Goal: Task Accomplishment & Management: Manage account settings

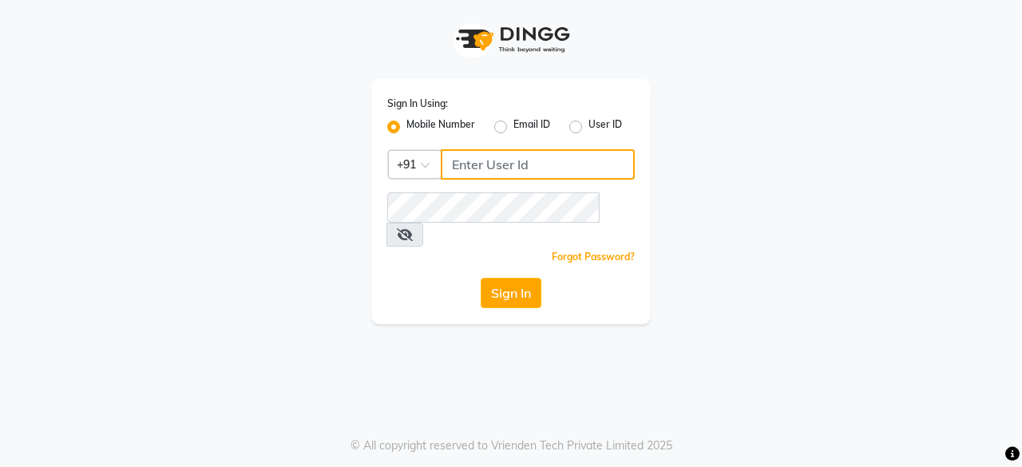
click at [491, 165] on input "Username" at bounding box center [538, 164] width 194 height 30
type input "9890928478"
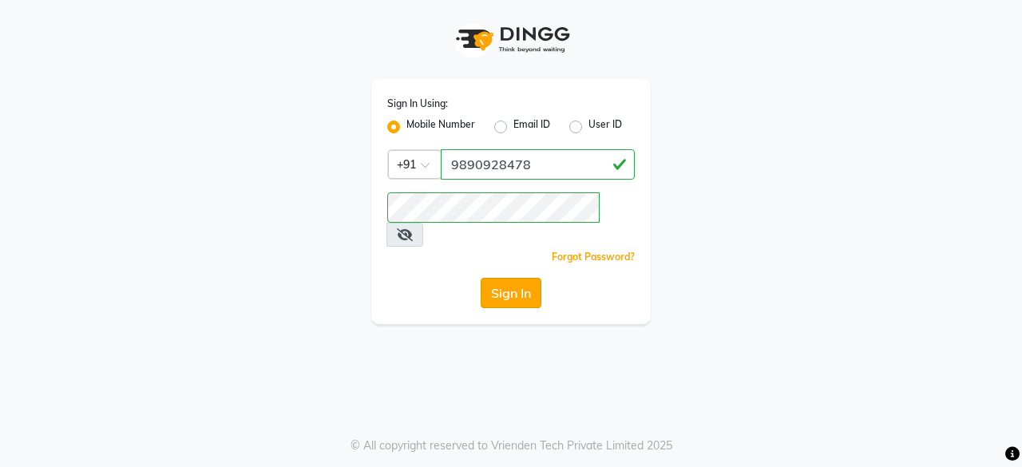
click at [515, 278] on button "Sign In" at bounding box center [511, 293] width 61 height 30
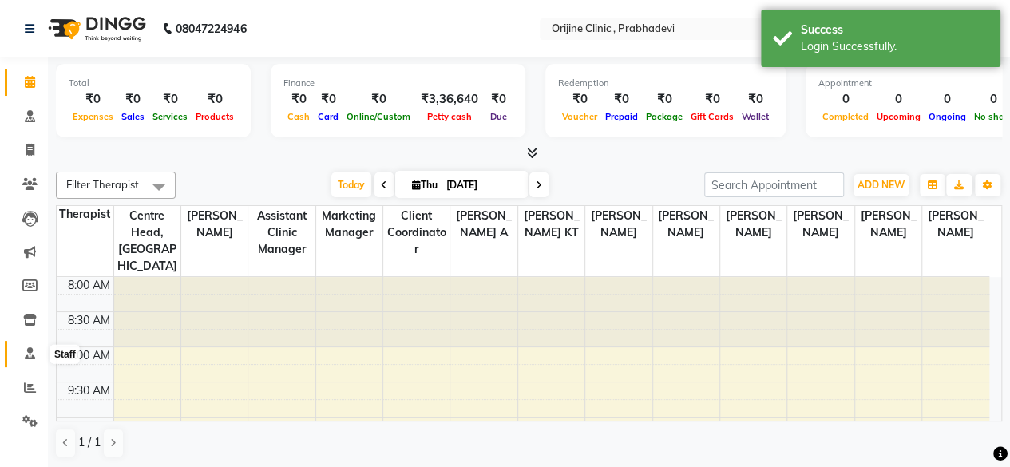
click at [30, 352] on icon at bounding box center [30, 353] width 10 height 12
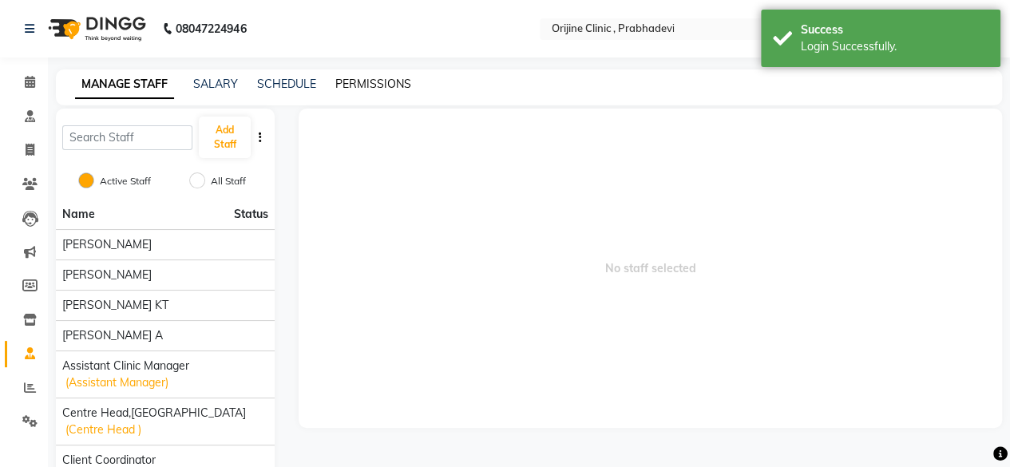
click at [354, 84] on link "PERMISSIONS" at bounding box center [373, 84] width 76 height 14
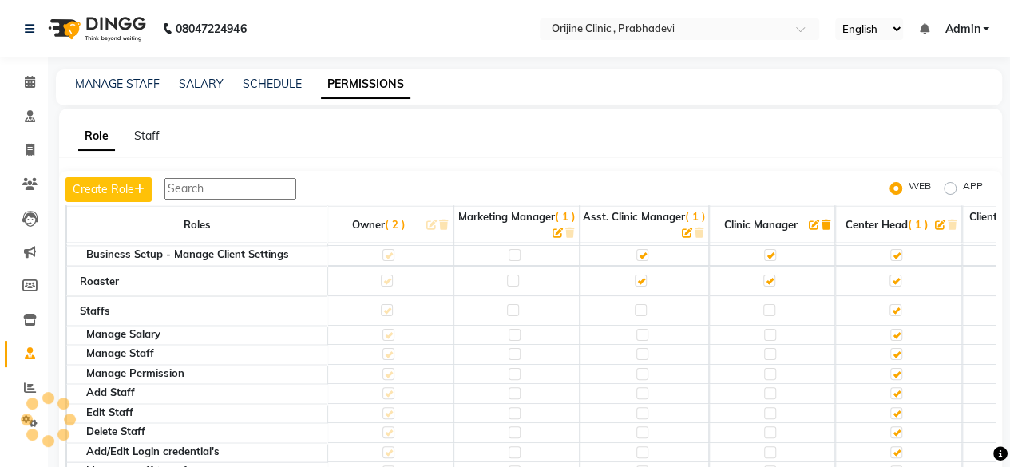
scroll to position [1756, 0]
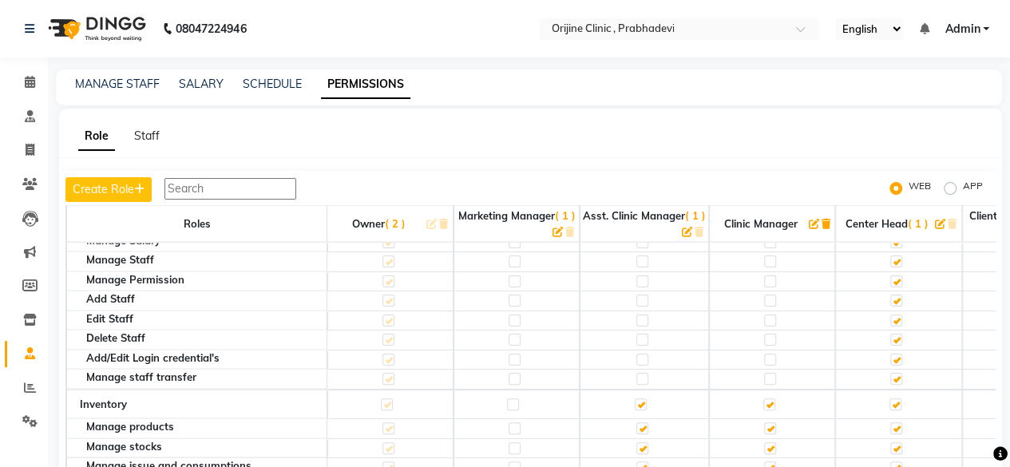
click at [640, 398] on label at bounding box center [641, 404] width 12 height 12
click at [640, 399] on input "checkbox" at bounding box center [640, 404] width 10 height 10
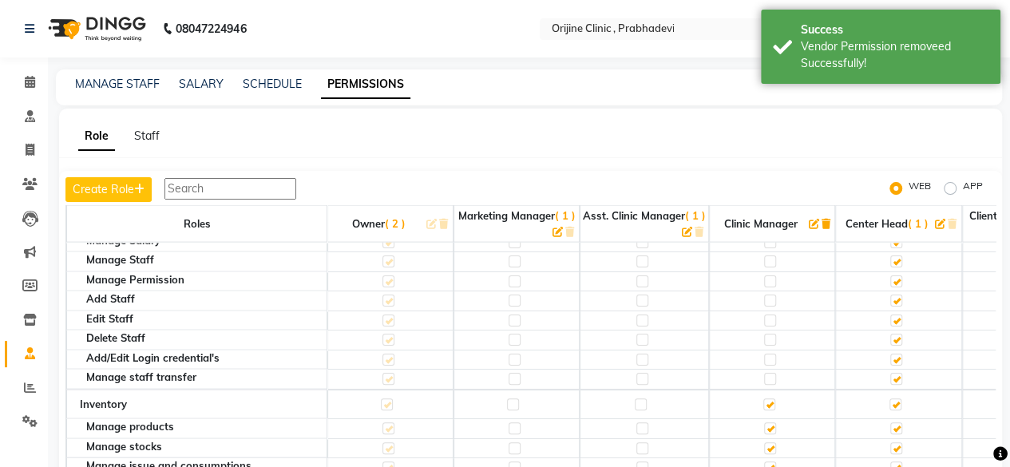
click at [761, 390] on td at bounding box center [772, 405] width 126 height 30
click at [639, 398] on label at bounding box center [641, 404] width 12 height 12
click at [639, 399] on input "checkbox" at bounding box center [640, 404] width 10 height 10
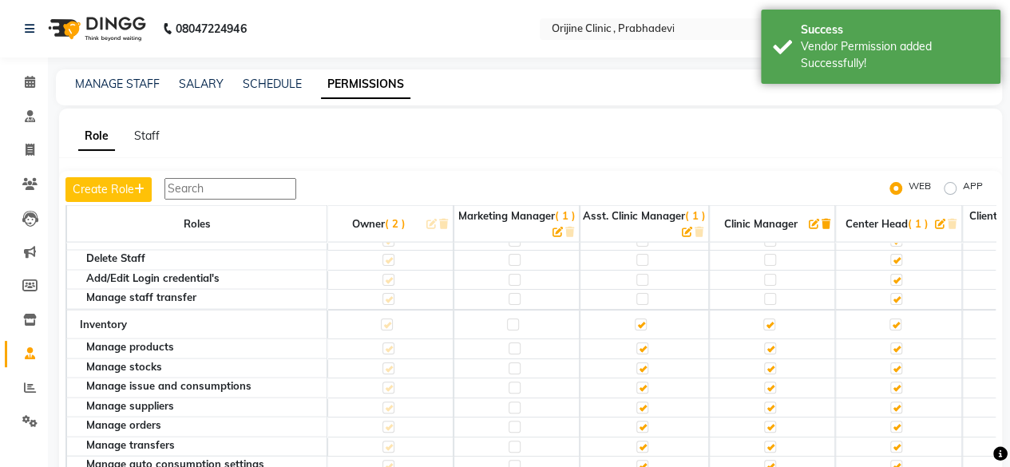
click at [637, 342] on label at bounding box center [642, 348] width 12 height 12
click at [637, 343] on input "checkbox" at bounding box center [641, 348] width 10 height 10
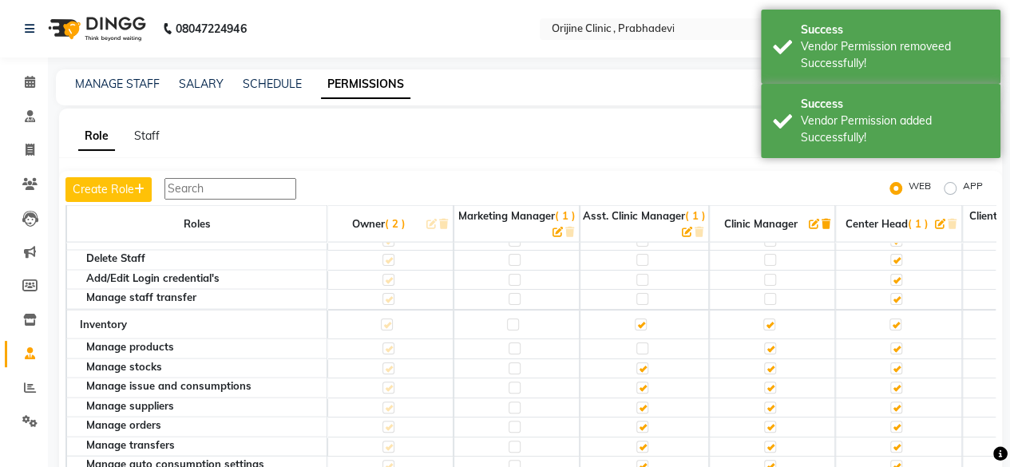
click at [640, 342] on label at bounding box center [642, 348] width 12 height 12
click at [640, 343] on input "checkbox" at bounding box center [641, 348] width 10 height 10
click at [639, 319] on label at bounding box center [641, 325] width 12 height 12
click at [639, 319] on input "checkbox" at bounding box center [640, 324] width 10 height 10
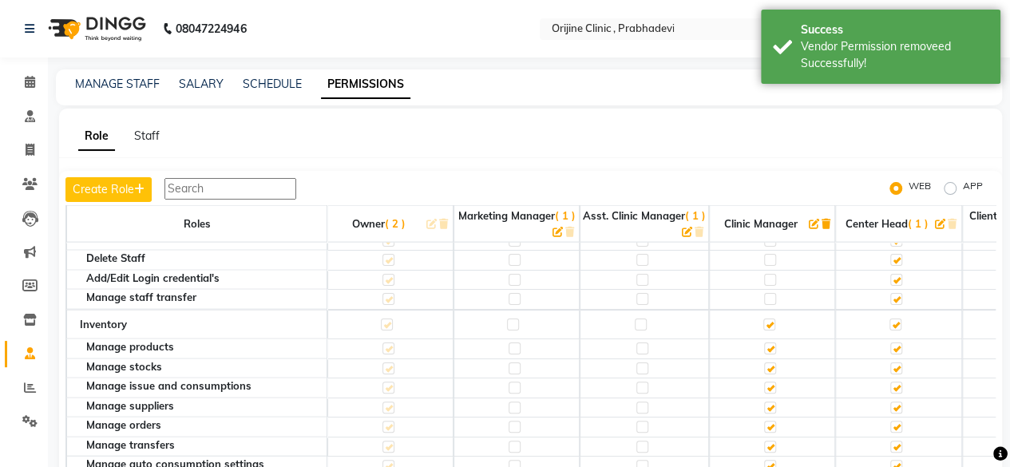
click at [770, 319] on label at bounding box center [769, 325] width 12 height 12
click at [770, 319] on input "checkbox" at bounding box center [768, 324] width 10 height 10
checkbox input "false"
click at [643, 342] on label at bounding box center [642, 348] width 12 height 12
click at [643, 343] on input "checkbox" at bounding box center [641, 348] width 10 height 10
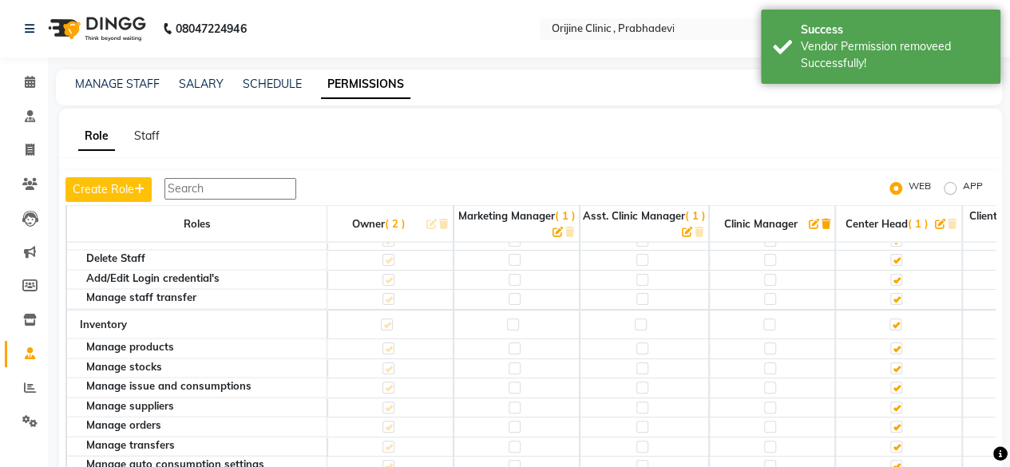
checkbox input "true"
click at [769, 342] on label at bounding box center [770, 348] width 12 height 12
click at [769, 343] on input "checkbox" at bounding box center [769, 348] width 10 height 10
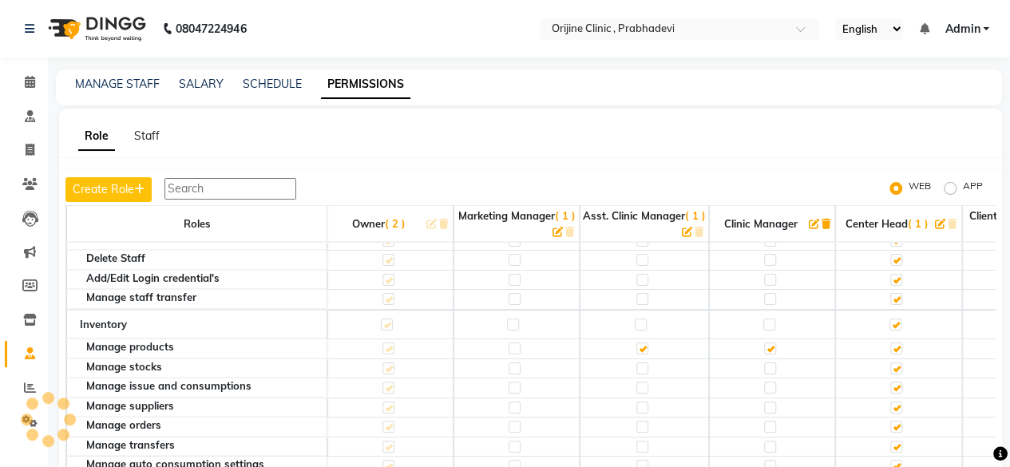
scroll to position [1916, 0]
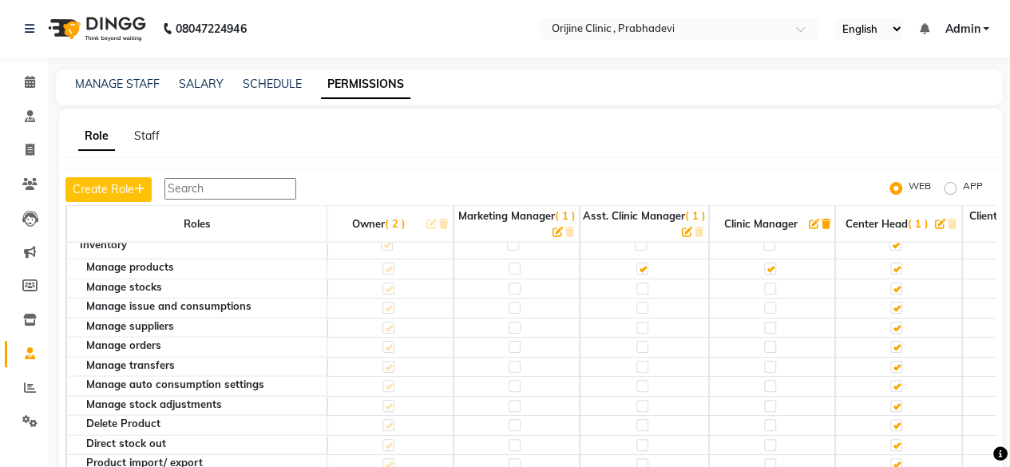
click at [639, 419] on label at bounding box center [642, 425] width 12 height 12
click at [639, 420] on input "checkbox" at bounding box center [641, 425] width 10 height 10
checkbox input "true"
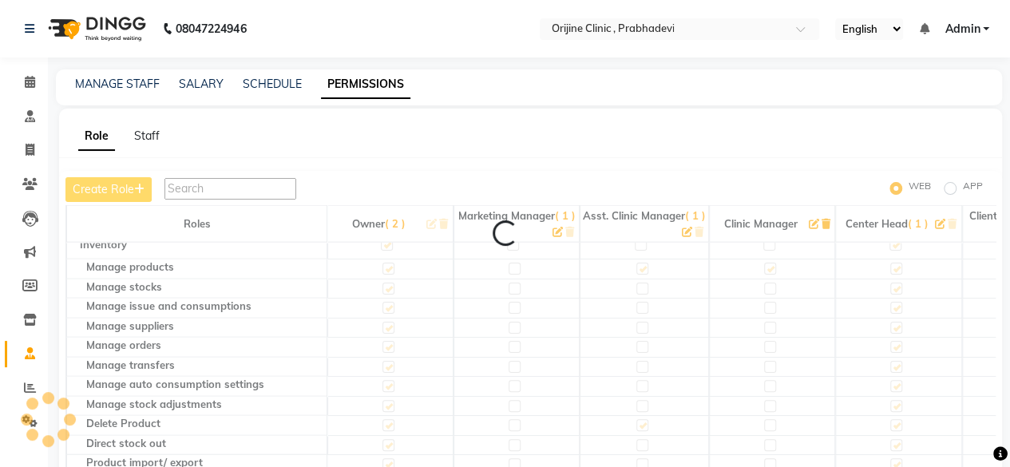
click at [770, 419] on label at bounding box center [770, 425] width 12 height 12
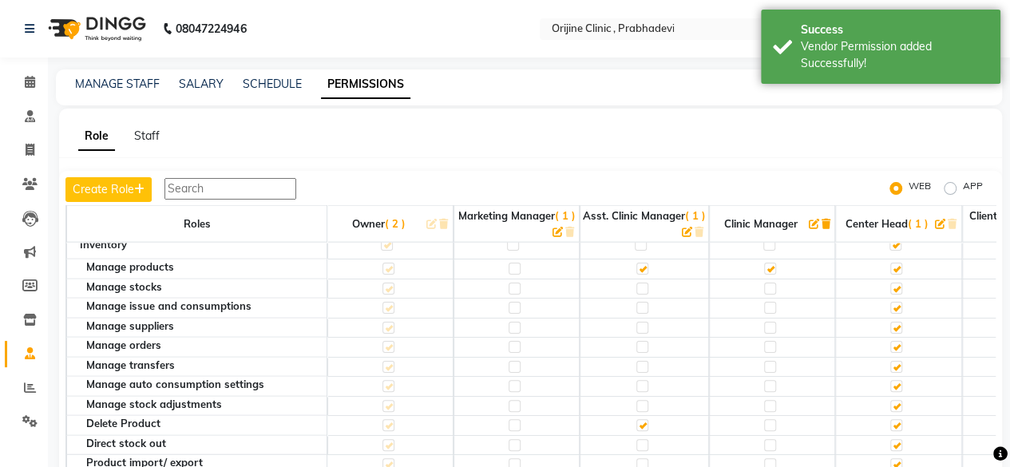
click at [771, 419] on label at bounding box center [770, 425] width 12 height 12
click at [771, 420] on input "checkbox" at bounding box center [769, 425] width 10 height 10
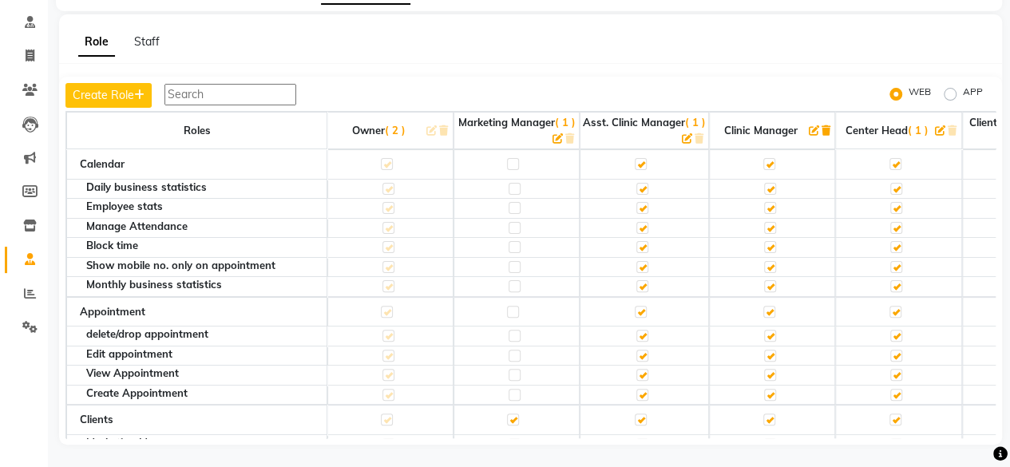
scroll to position [0, 0]
